Goal: Complete application form

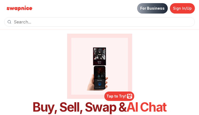
type input "ufchtKcVMjgsSui"
type input "gveONrGIIavTRki"
type input "8134341108"
